Goal: Information Seeking & Learning: Learn about a topic

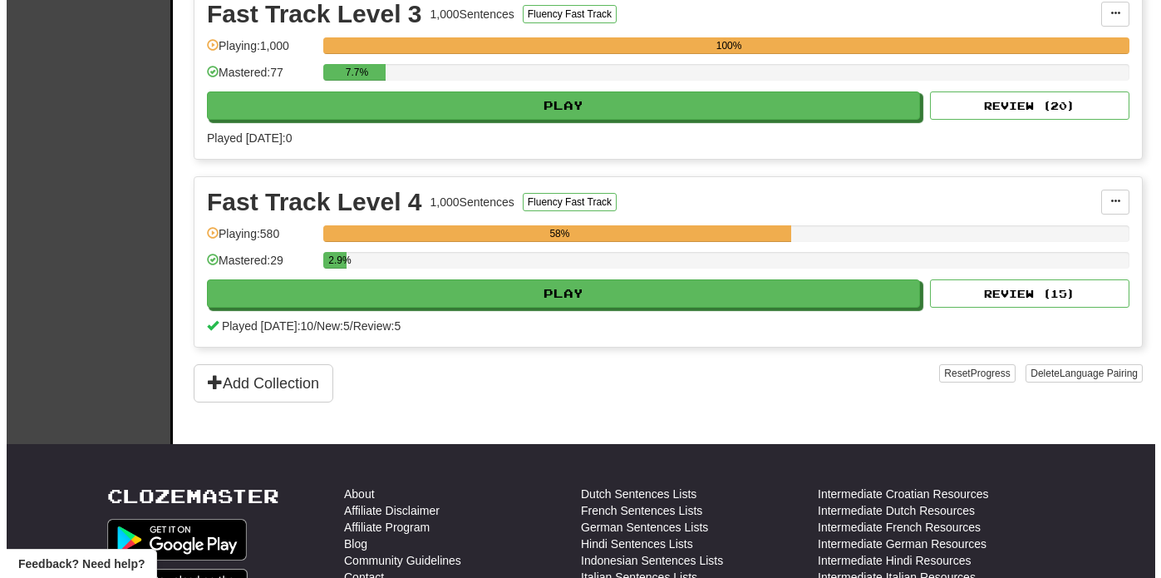
scroll to position [1005, 0]
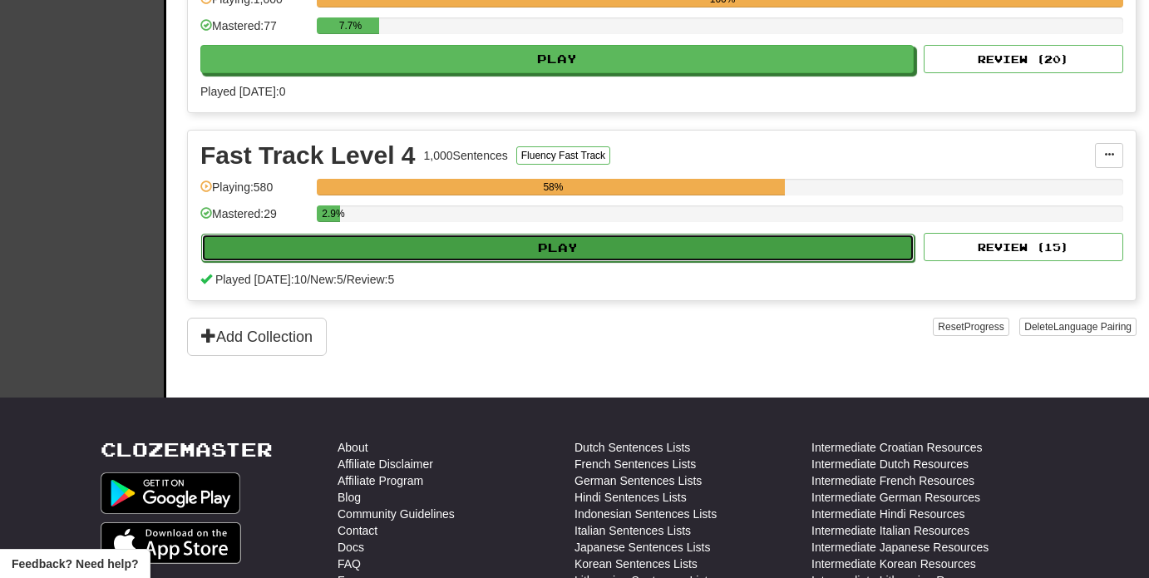
click at [696, 251] on button "Play" at bounding box center [557, 248] width 713 height 28
select select "**"
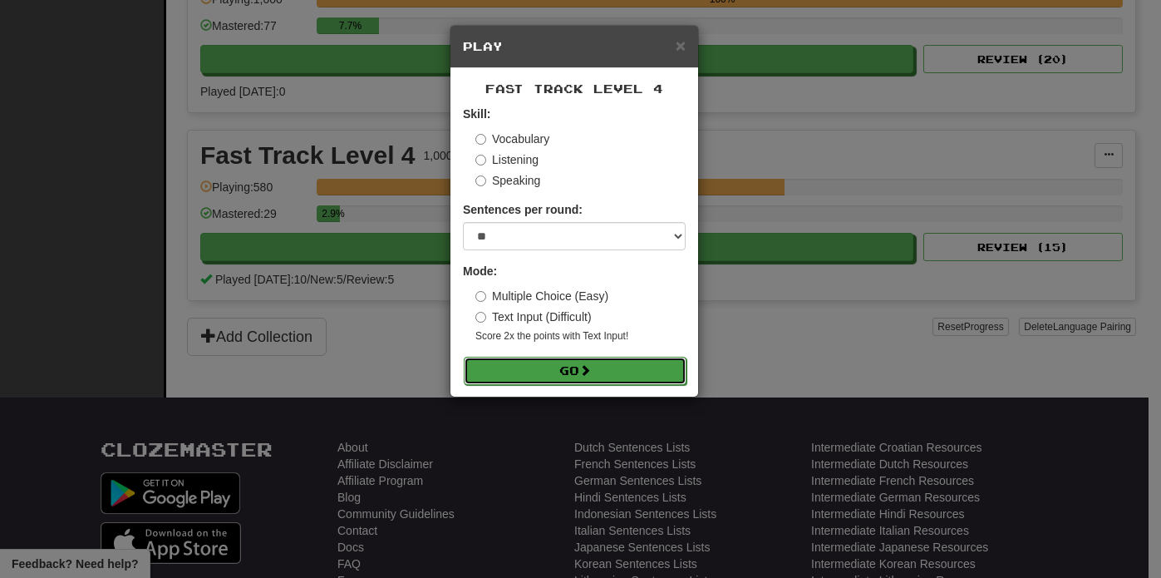
click at [632, 372] on button "Go" at bounding box center [575, 371] width 223 height 28
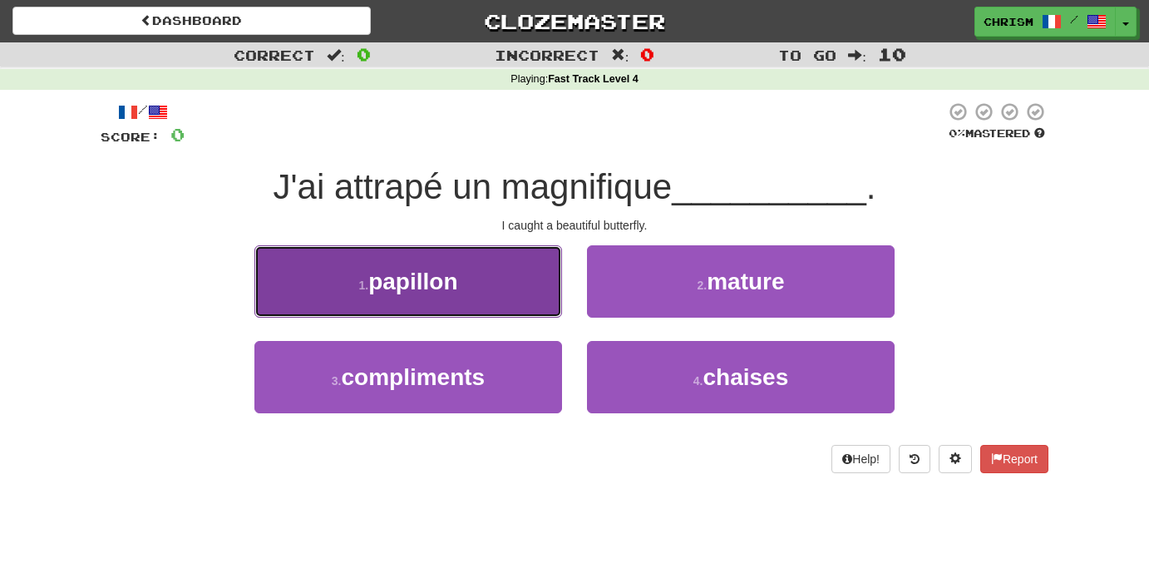
click at [521, 303] on button "1 . papillon" at bounding box center [408, 281] width 308 height 72
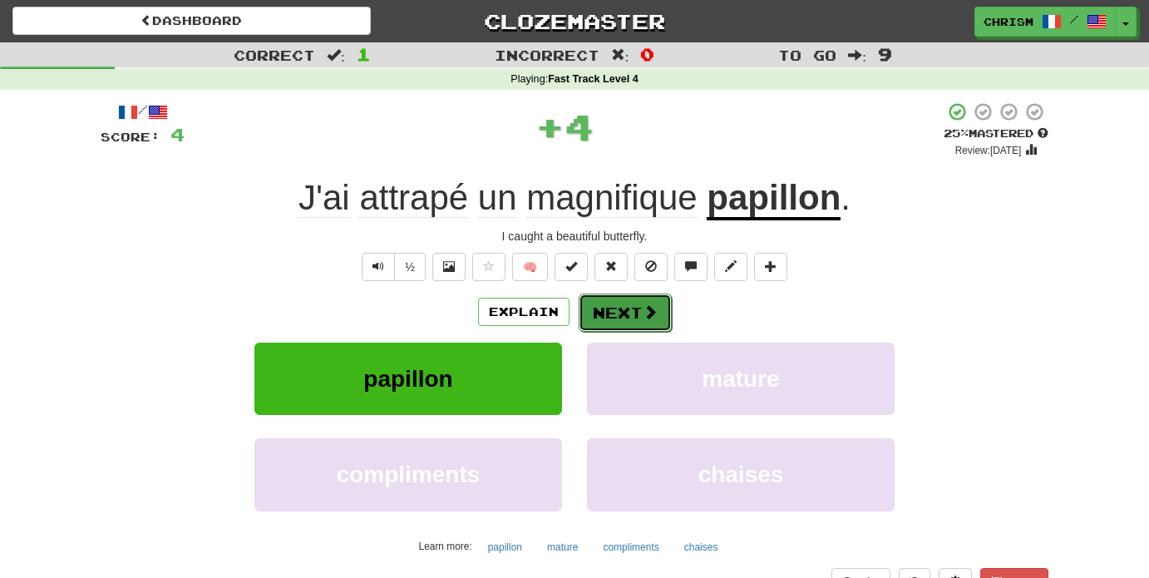
click at [642, 311] on span at bounding box center [649, 311] width 15 height 15
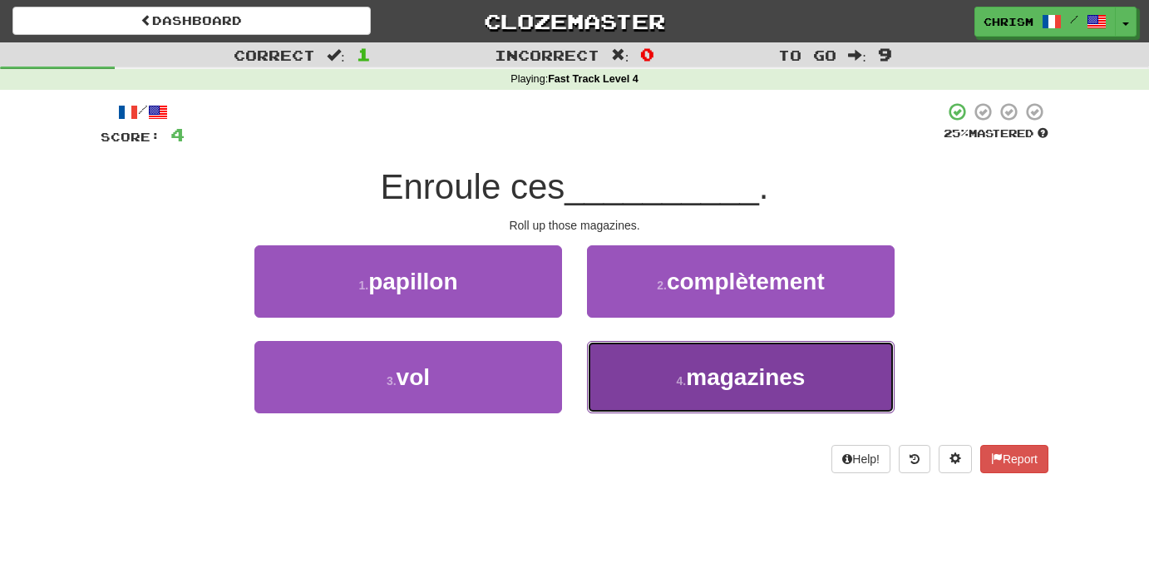
click at [662, 373] on button "4 . magazines" at bounding box center [741, 377] width 308 height 72
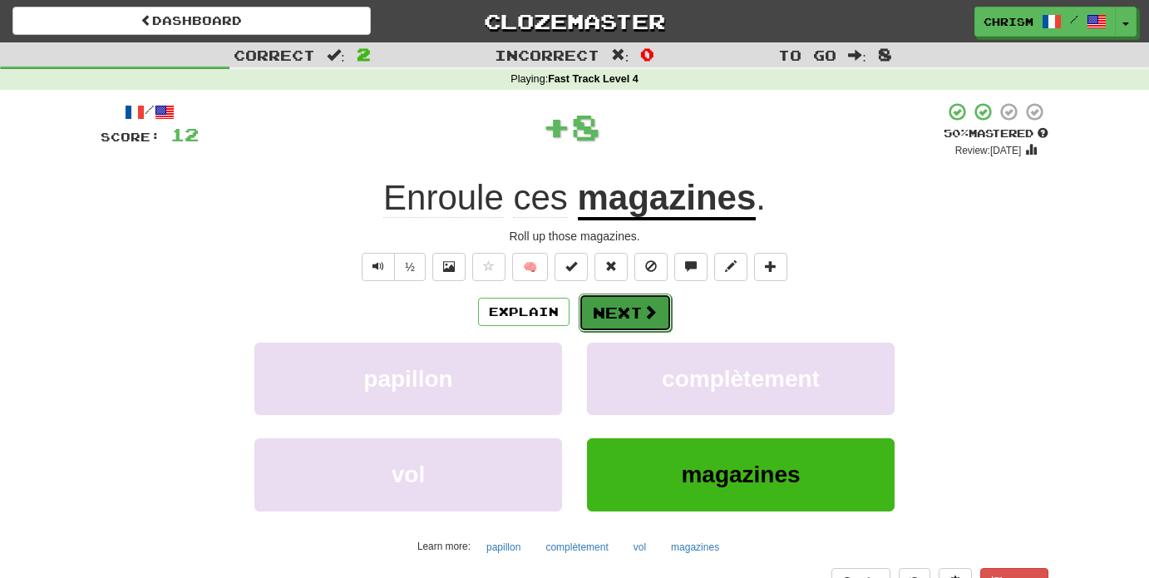
click at [633, 317] on button "Next" at bounding box center [624, 312] width 93 height 38
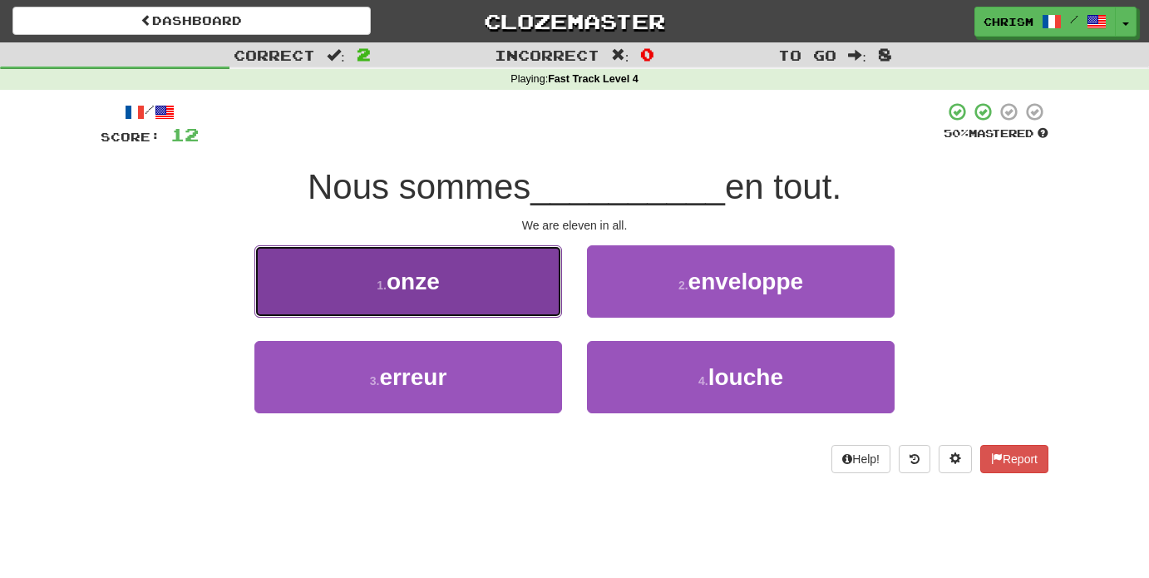
click at [541, 313] on button "1 . onze" at bounding box center [408, 281] width 308 height 72
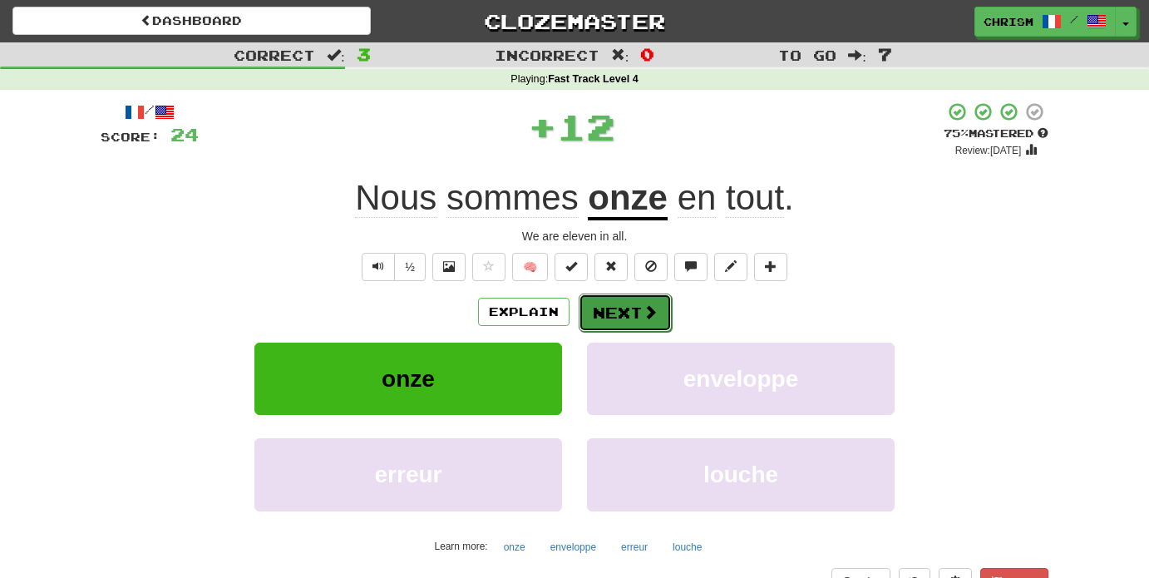
click at [650, 307] on span at bounding box center [649, 311] width 15 height 15
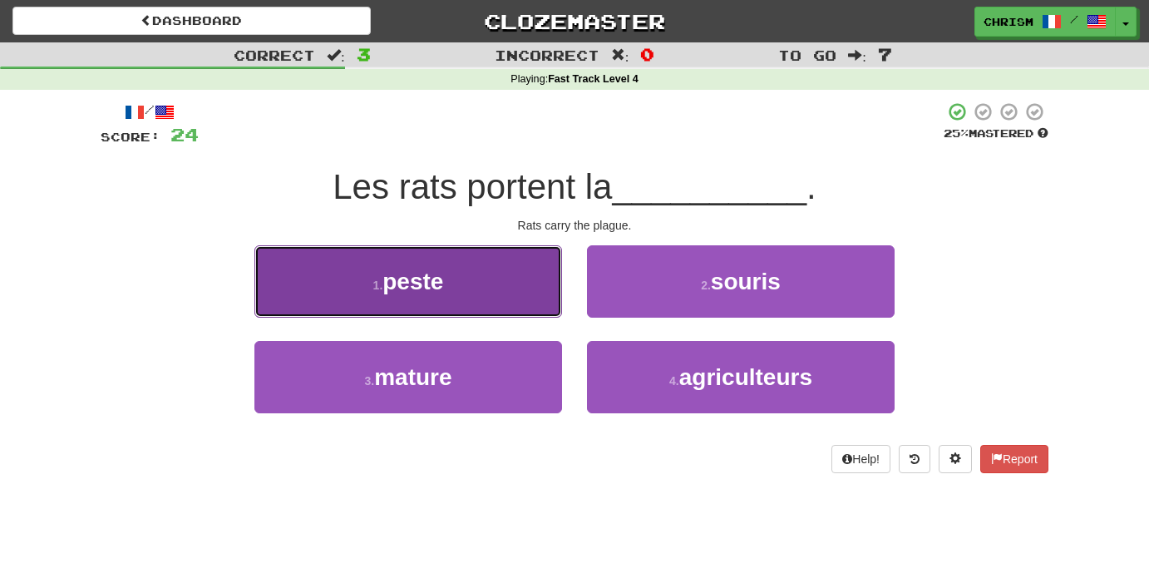
click at [540, 287] on button "1 . peste" at bounding box center [408, 281] width 308 height 72
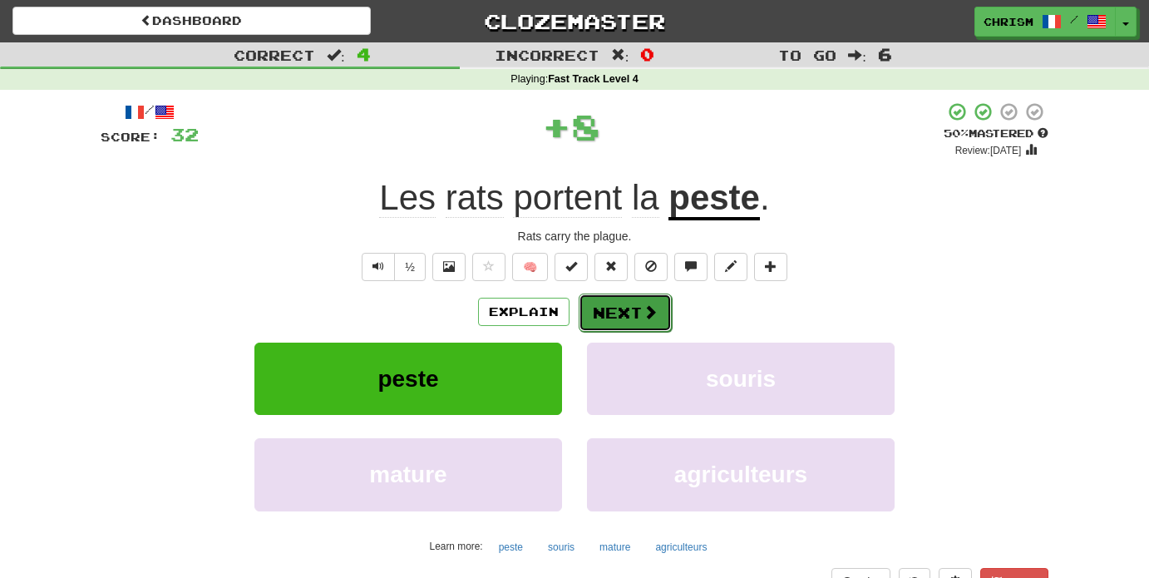
click at [644, 312] on span at bounding box center [649, 311] width 15 height 15
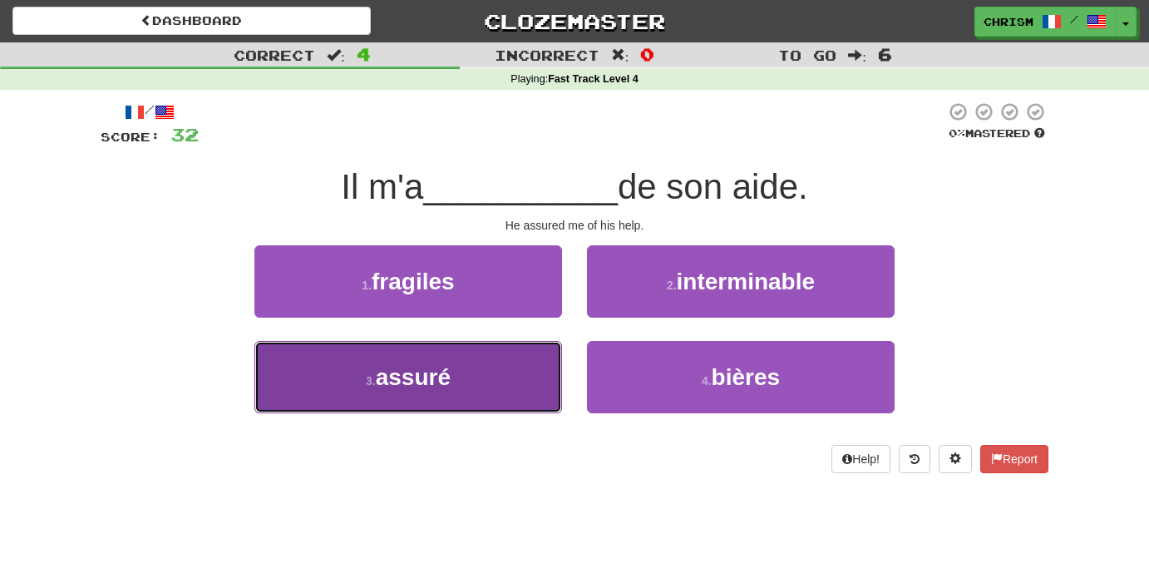
click at [536, 391] on button "3 . assuré" at bounding box center [408, 377] width 308 height 72
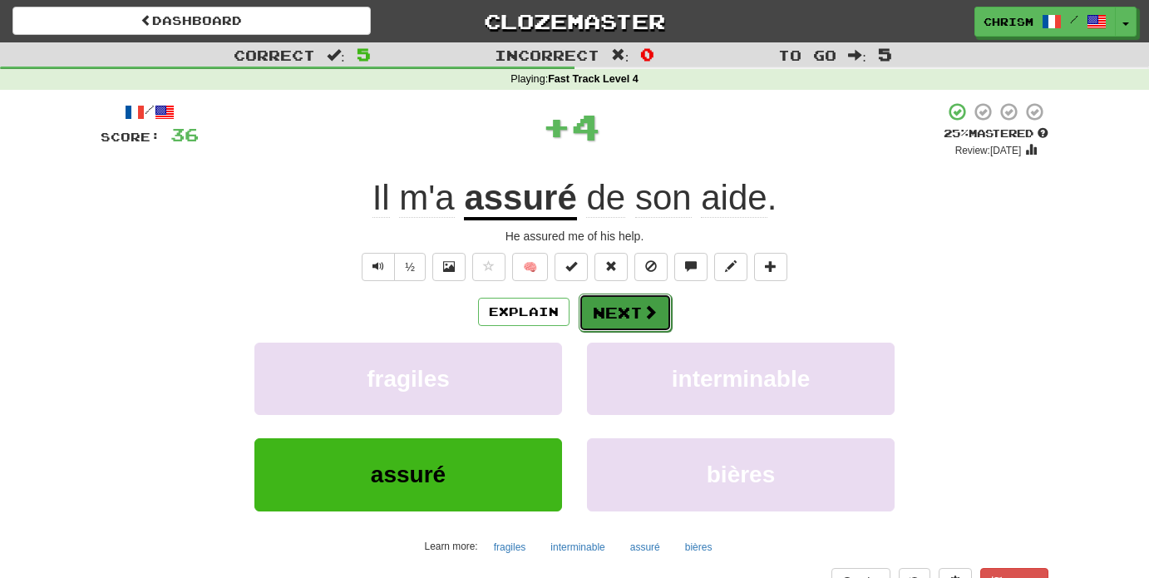
click at [619, 303] on button "Next" at bounding box center [624, 312] width 93 height 38
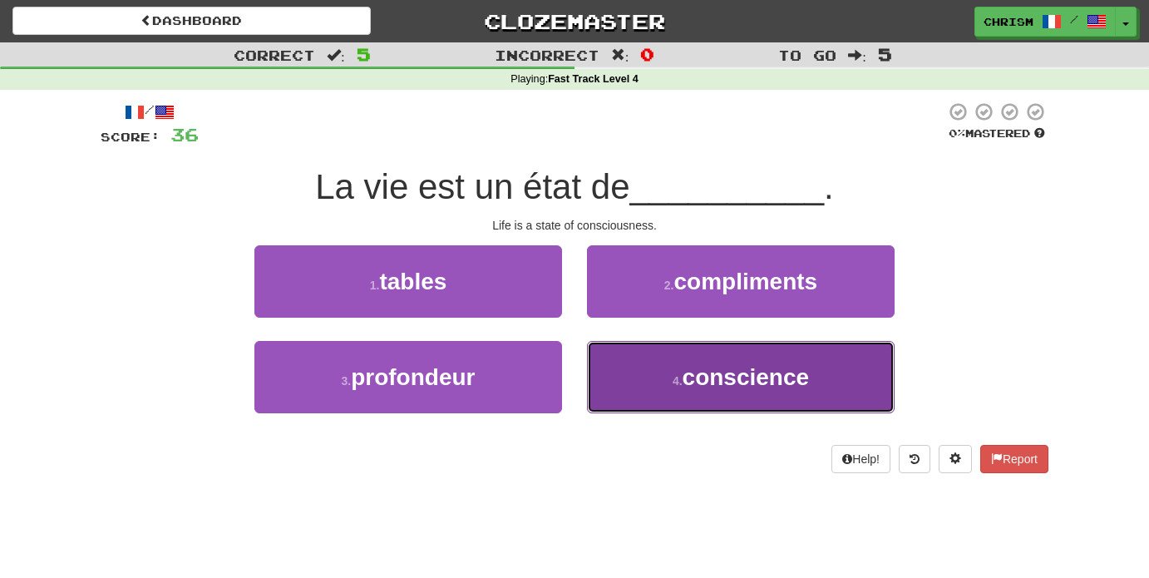
click at [642, 363] on button "4 . conscience" at bounding box center [741, 377] width 308 height 72
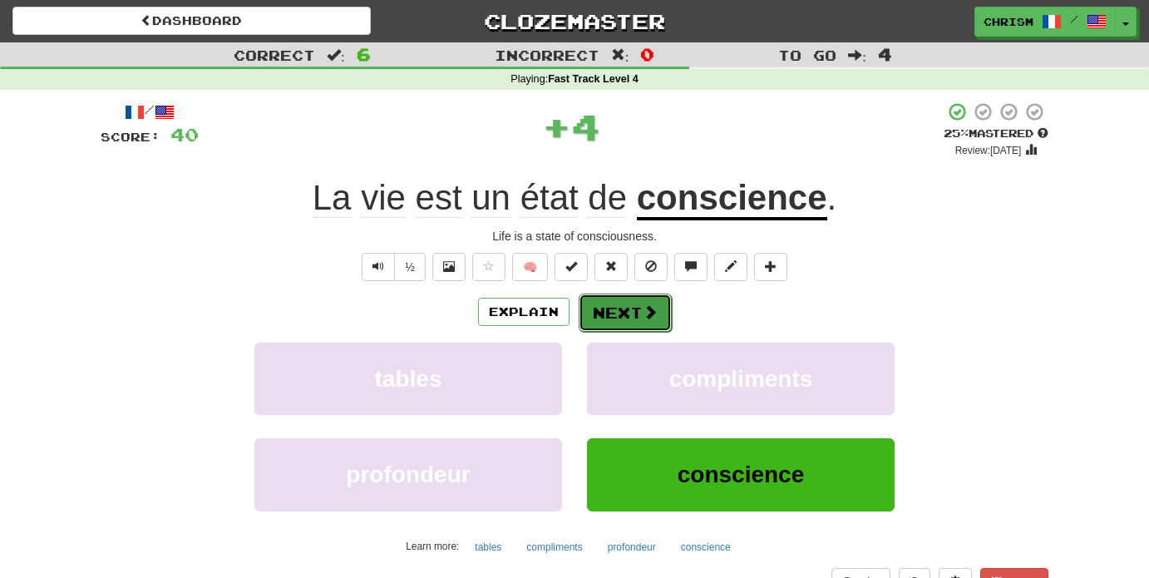
click at [636, 306] on button "Next" at bounding box center [624, 312] width 93 height 38
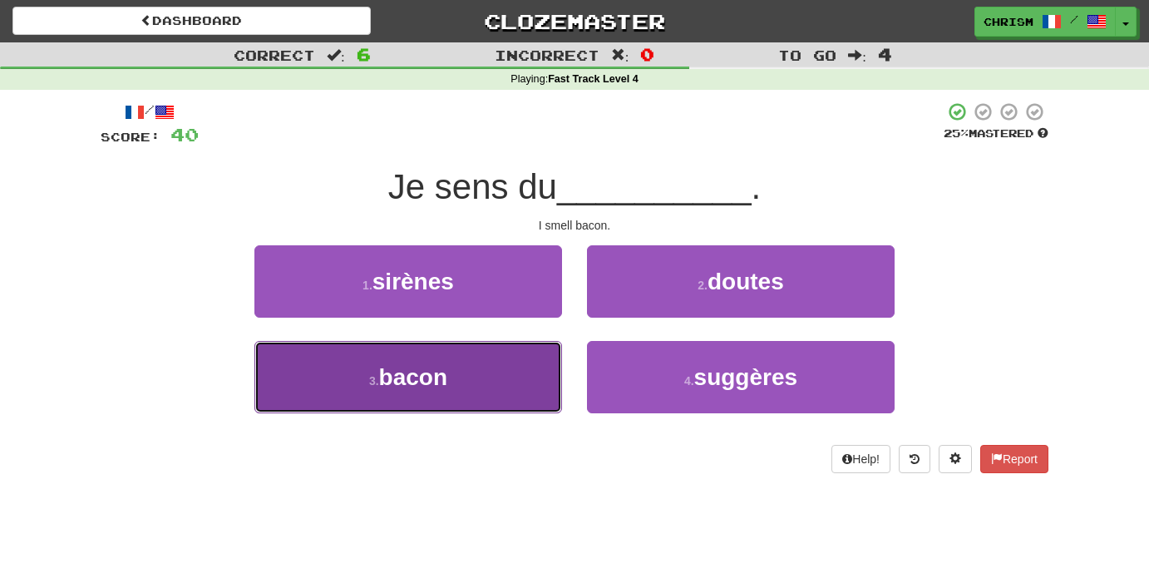
click at [544, 376] on button "3 . bacon" at bounding box center [408, 377] width 308 height 72
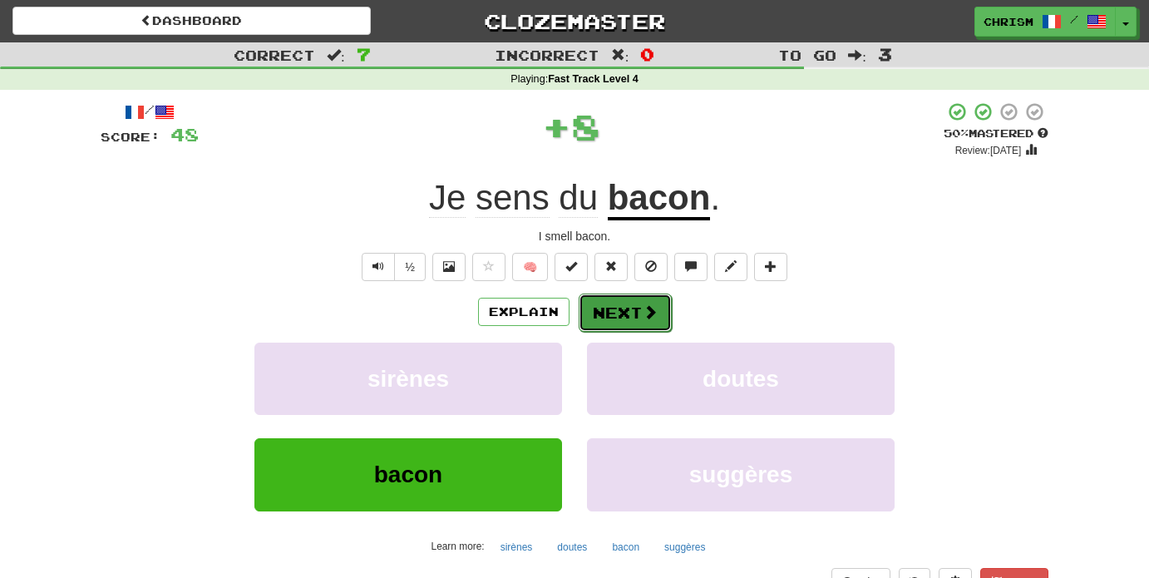
click at [654, 313] on span at bounding box center [649, 311] width 15 height 15
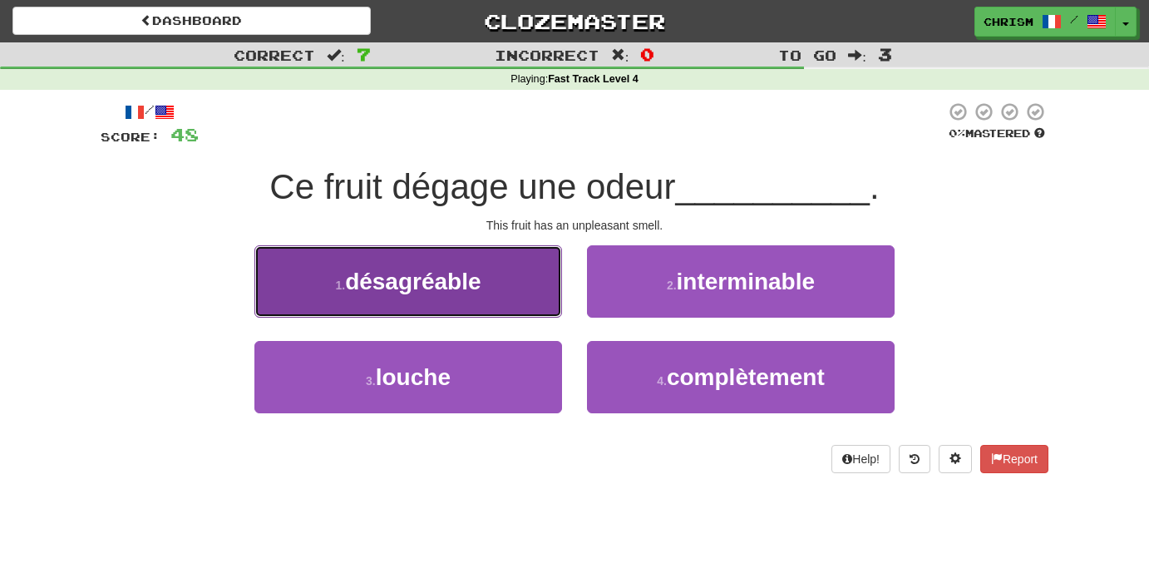
click at [538, 268] on button "1 . désagréable" at bounding box center [408, 281] width 308 height 72
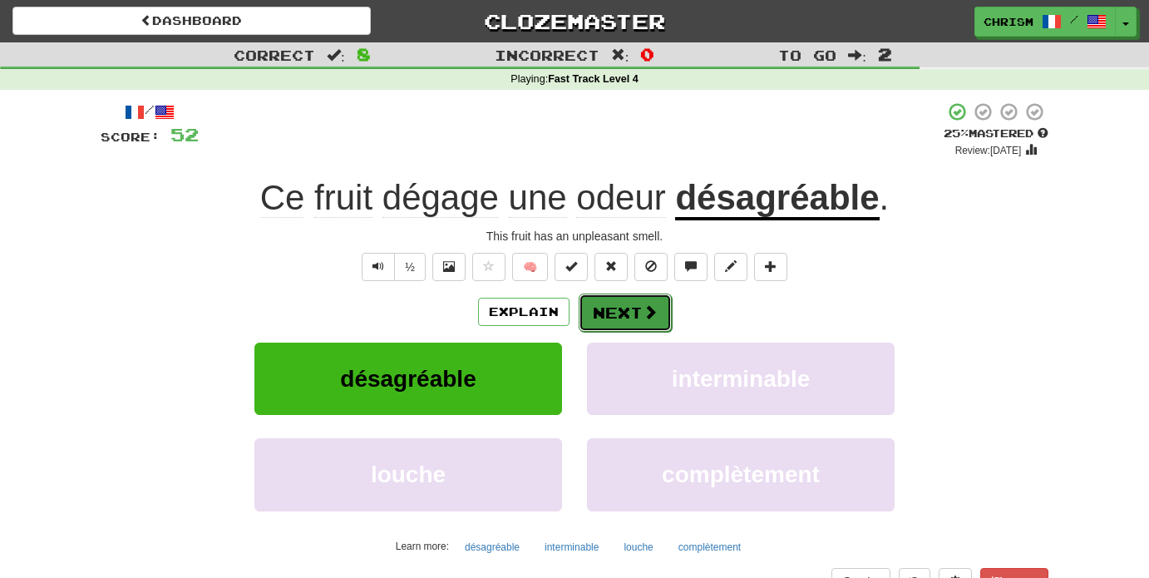
click at [639, 312] on button "Next" at bounding box center [624, 312] width 93 height 38
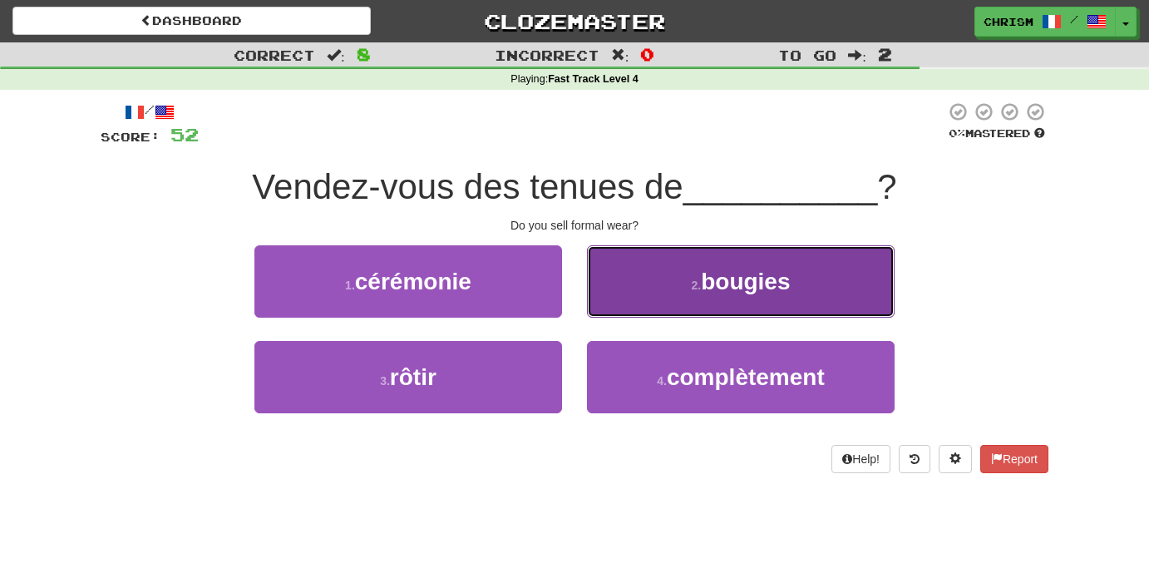
click at [661, 298] on button "2 . bougies" at bounding box center [741, 281] width 308 height 72
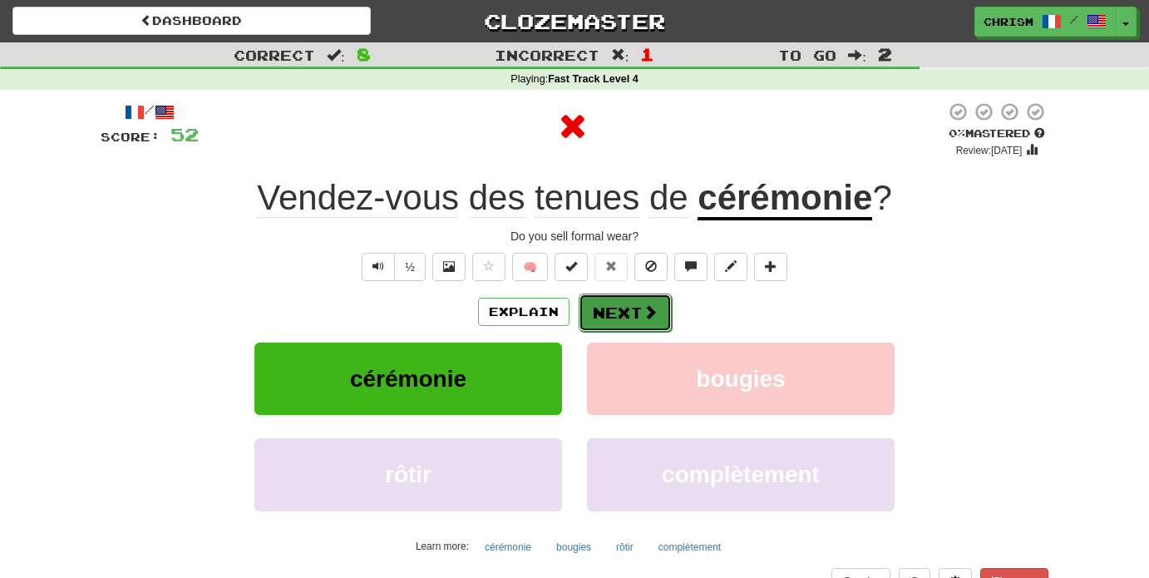
click at [642, 310] on span at bounding box center [649, 311] width 15 height 15
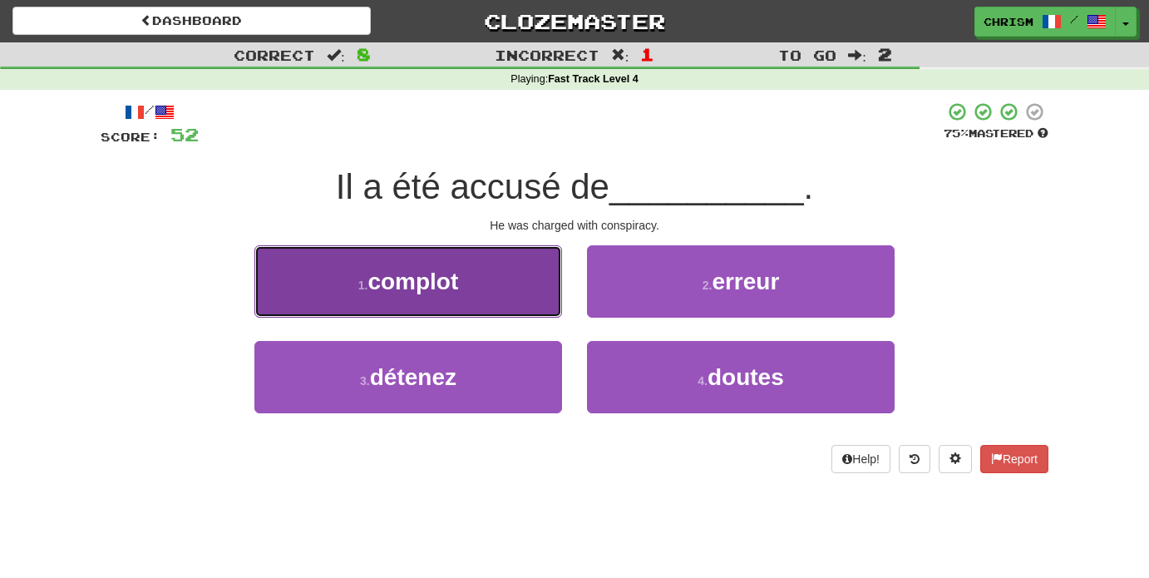
click at [480, 284] on button "1 . complot" at bounding box center [408, 281] width 308 height 72
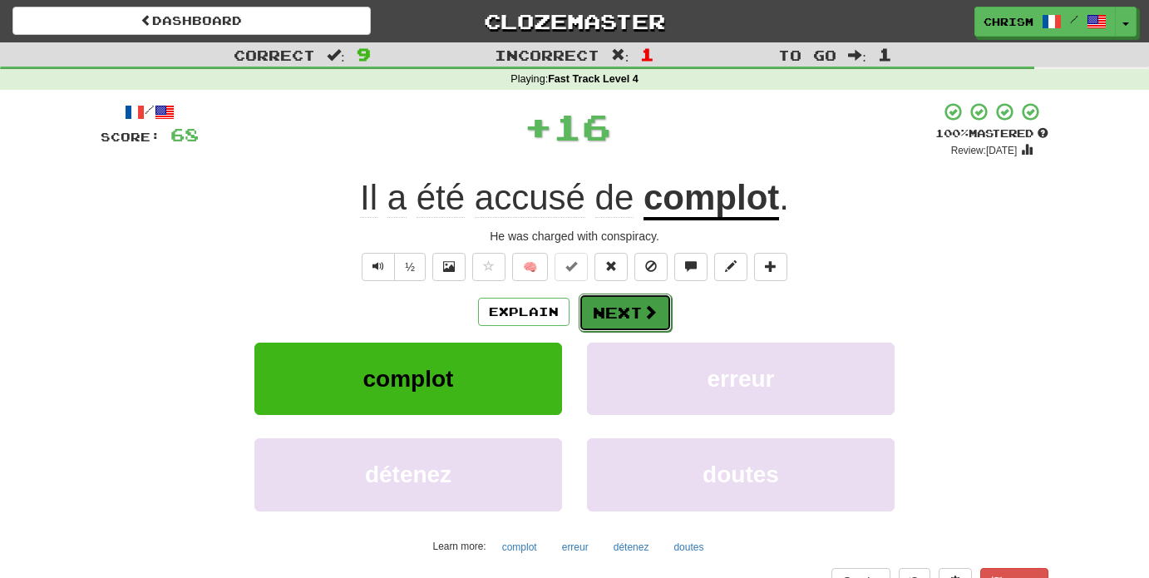
click at [621, 303] on button "Next" at bounding box center [624, 312] width 93 height 38
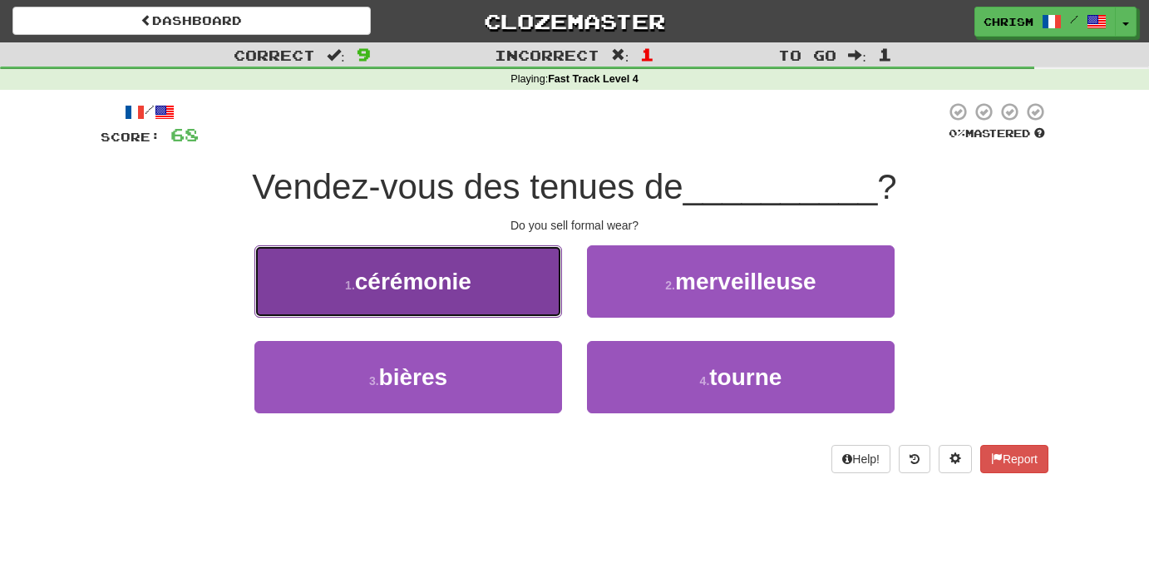
click at [498, 298] on button "1 . cérémonie" at bounding box center [408, 281] width 308 height 72
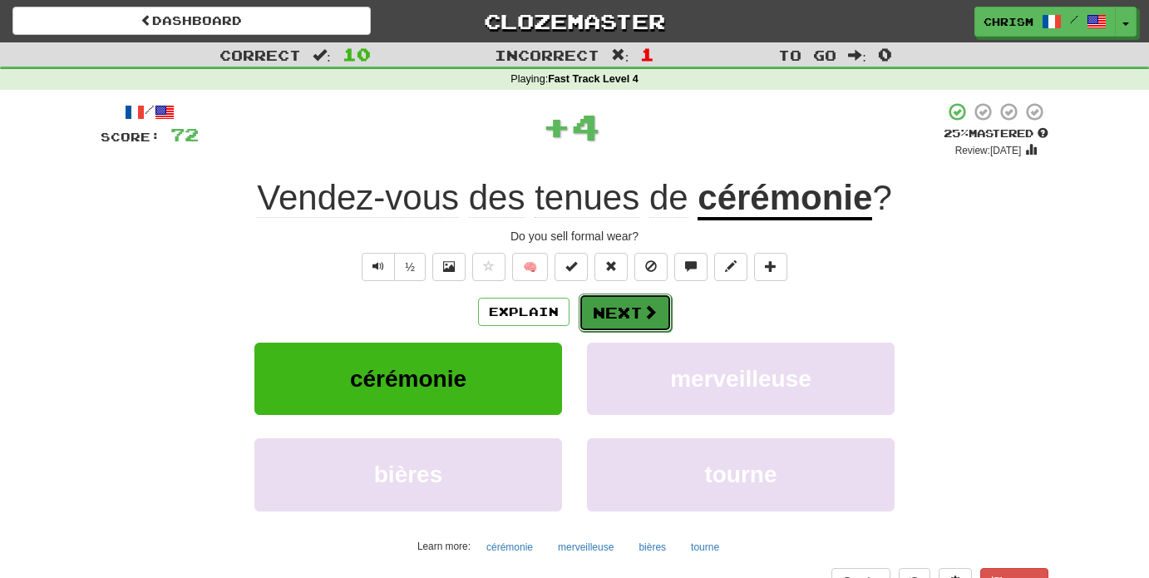
click at [623, 306] on button "Next" at bounding box center [624, 312] width 93 height 38
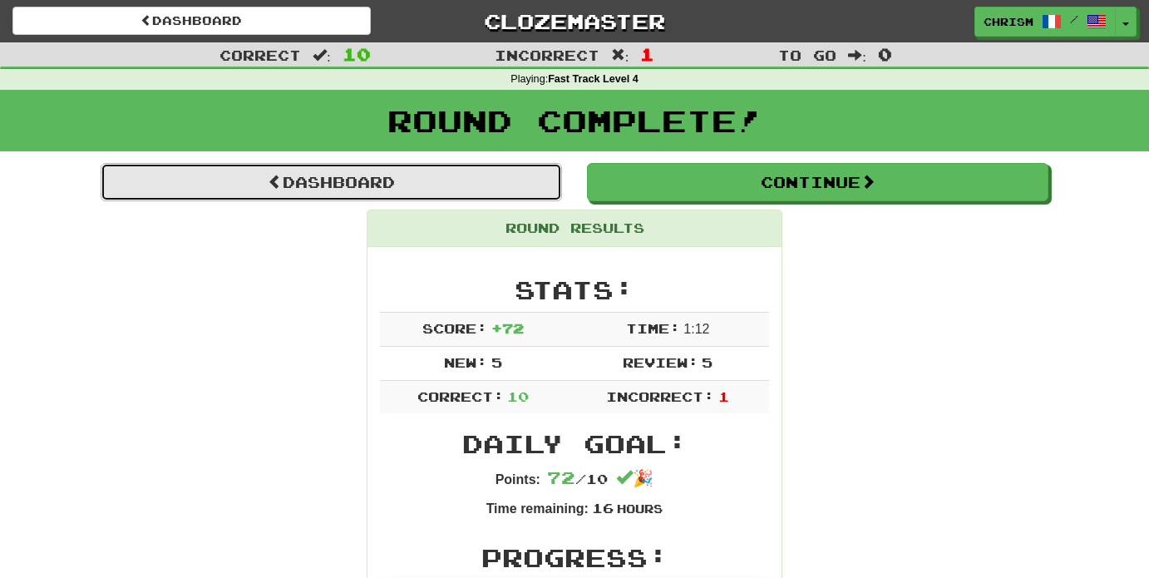
click at [480, 192] on link "Dashboard" at bounding box center [331, 182] width 461 height 38
